Goal: Transaction & Acquisition: Purchase product/service

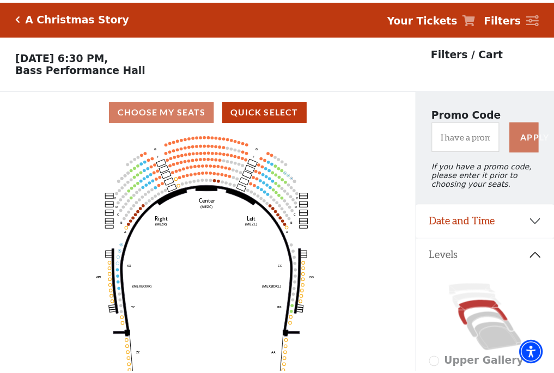
scroll to position [51, 0]
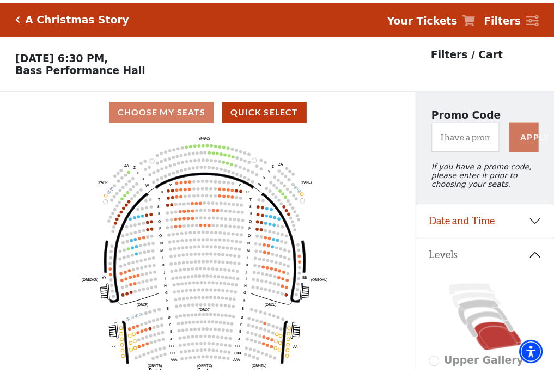
scroll to position [51, 0]
